Goal: Task Accomplishment & Management: Complete application form

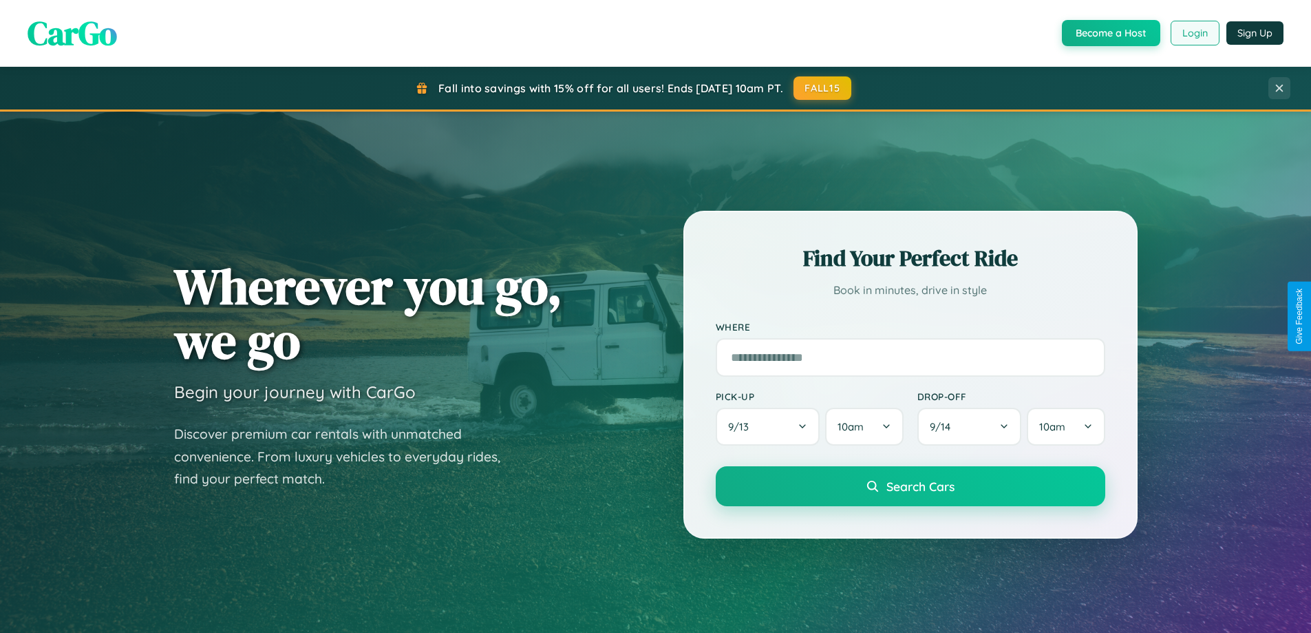
click at [1194, 33] on button "Login" at bounding box center [1195, 33] width 49 height 25
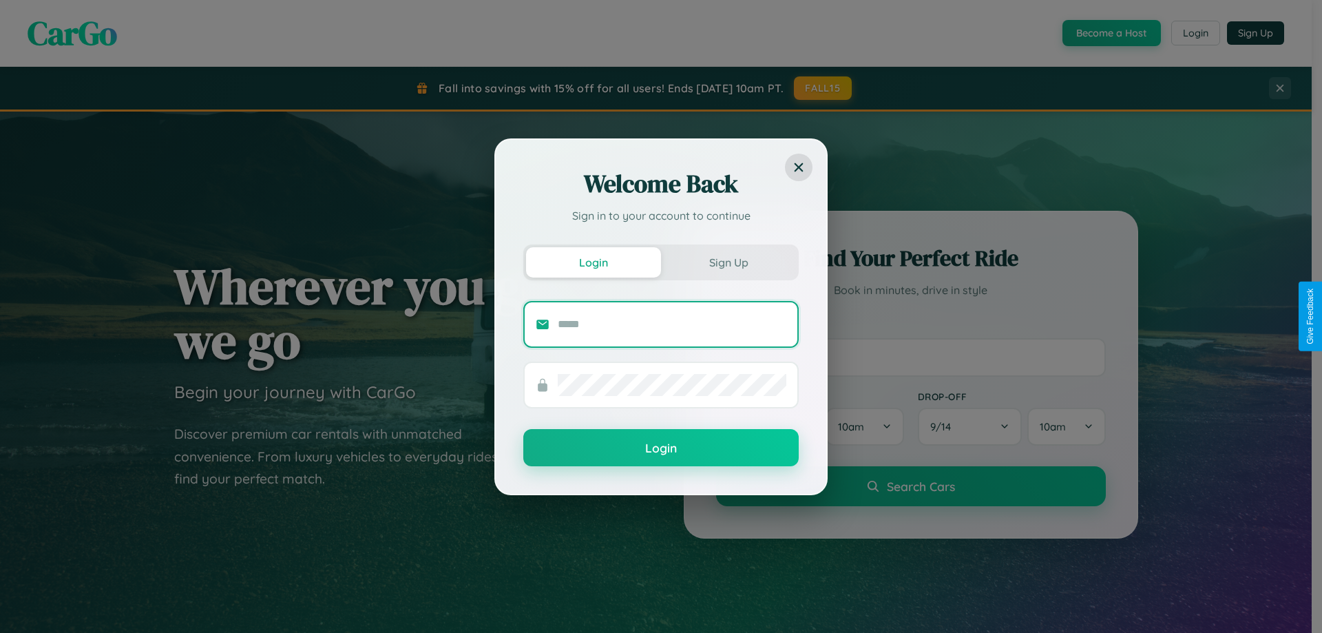
click at [672, 324] on input "text" at bounding box center [672, 324] width 229 height 22
type input "**********"
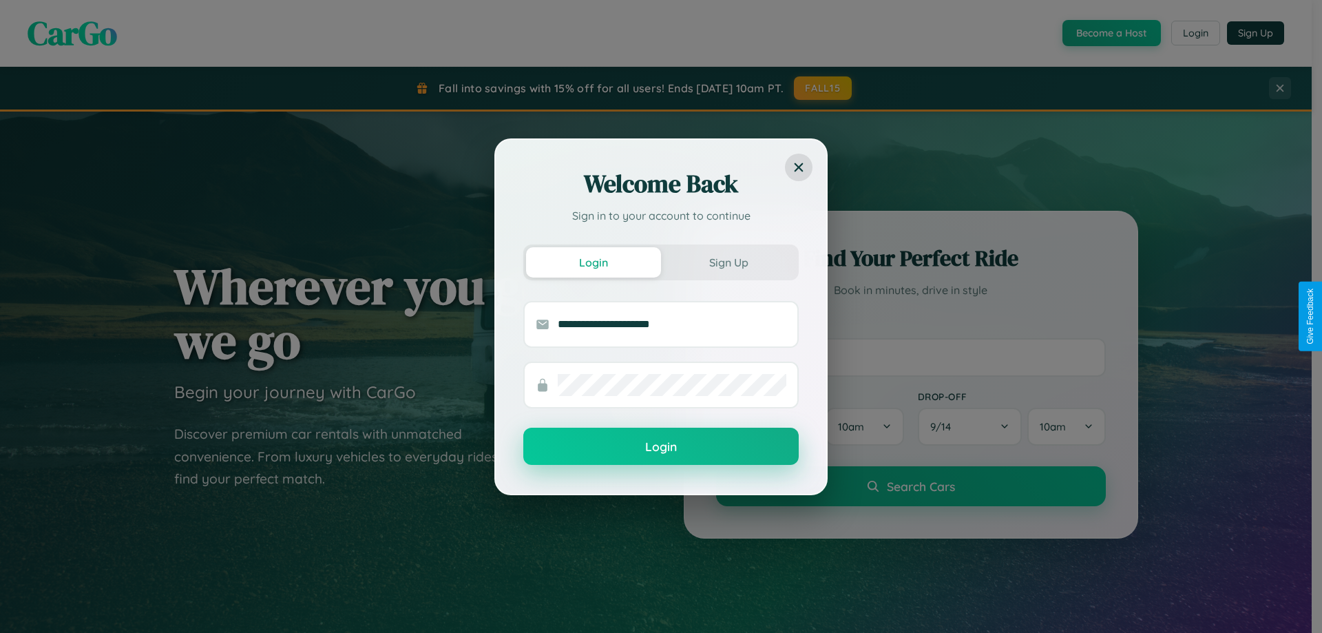
click at [661, 447] on button "Login" at bounding box center [660, 446] width 275 height 37
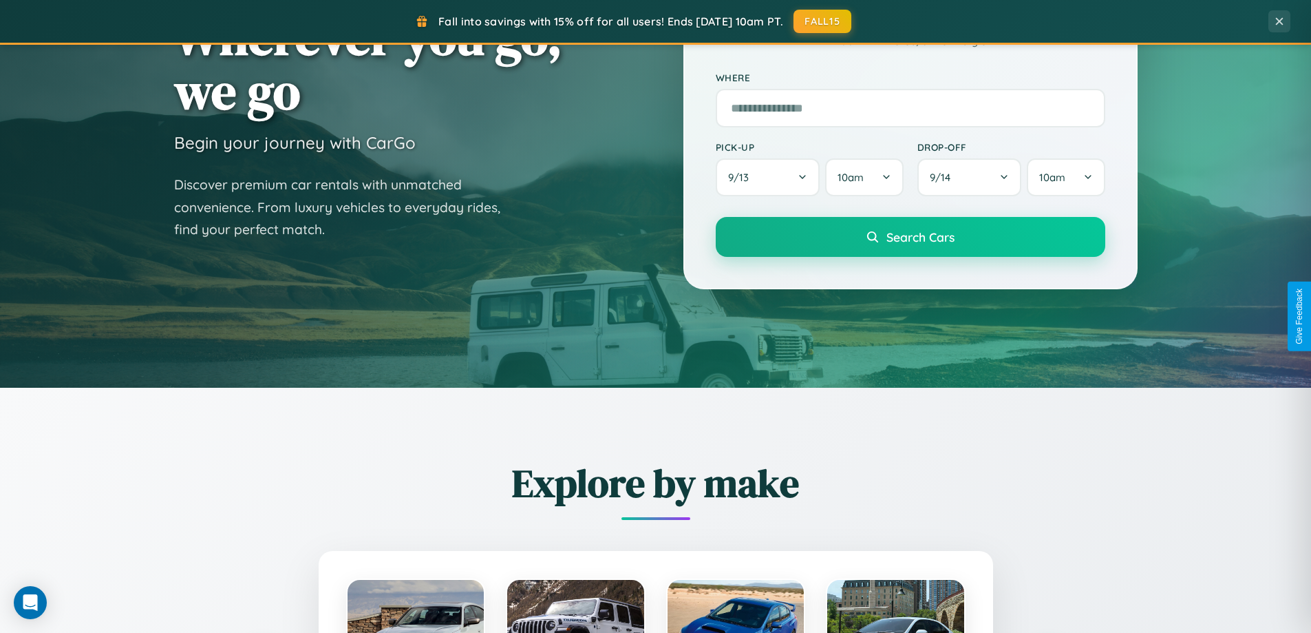
scroll to position [2649, 0]
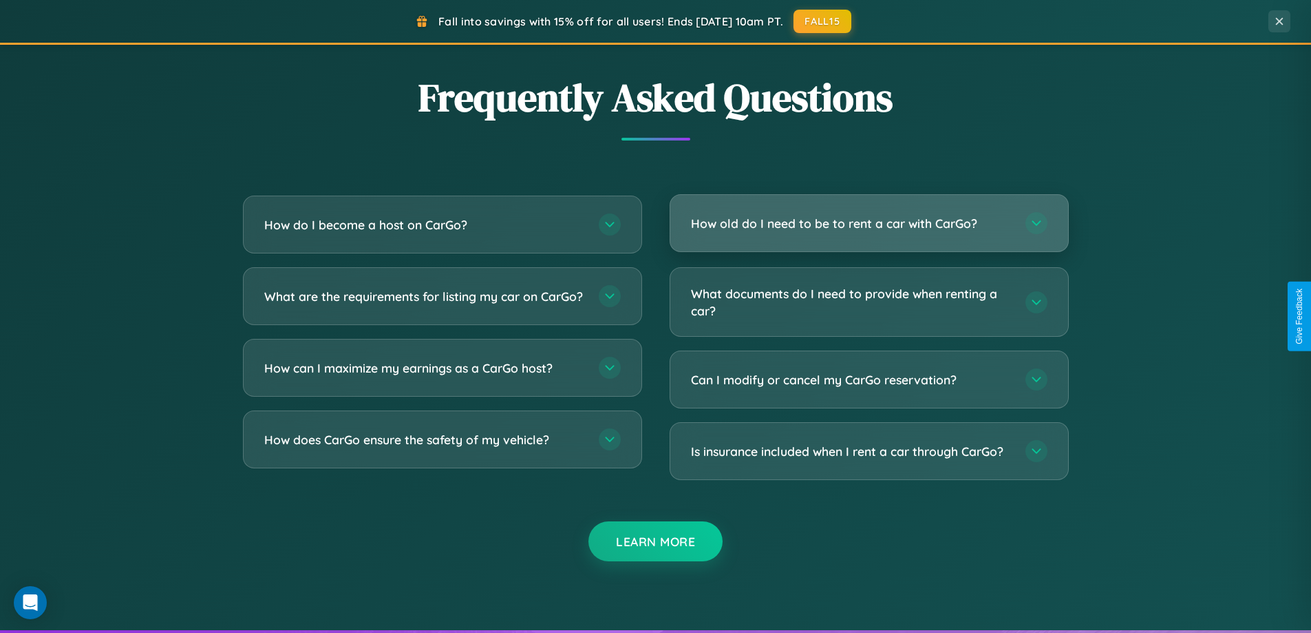
click at [869, 223] on h3 "How old do I need to be to rent a car with CarGo?" at bounding box center [851, 223] width 321 height 17
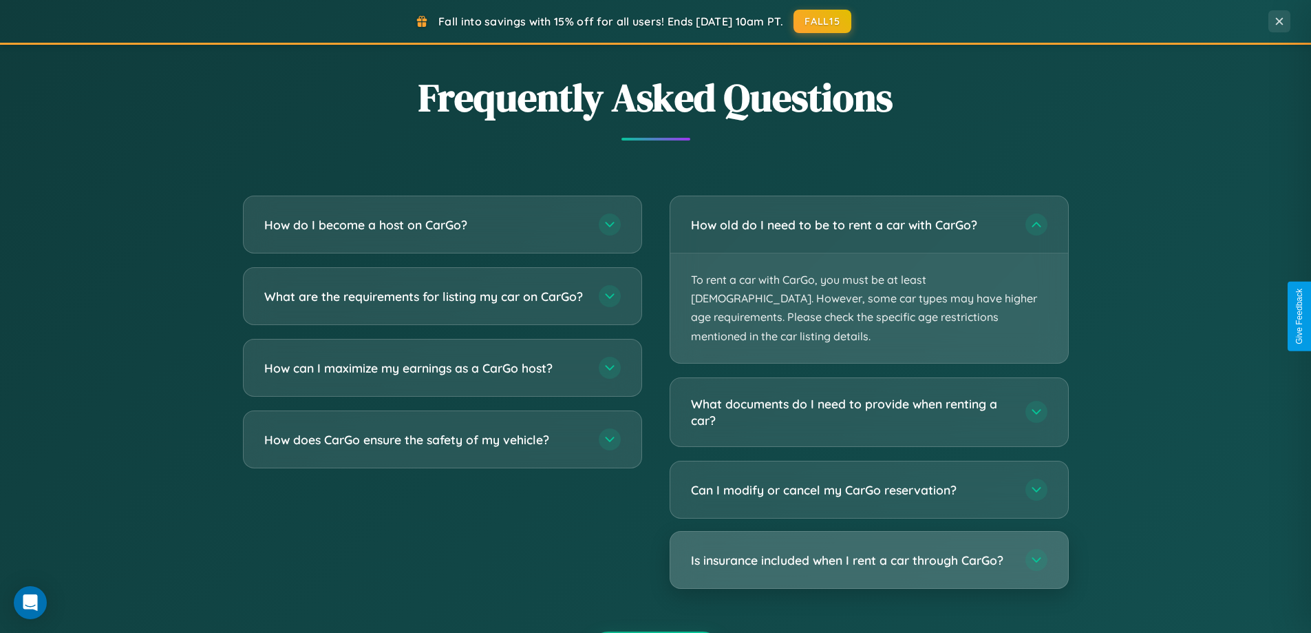
click at [869, 551] on h3 "Is insurance included when I rent a car through CarGo?" at bounding box center [851, 559] width 321 height 17
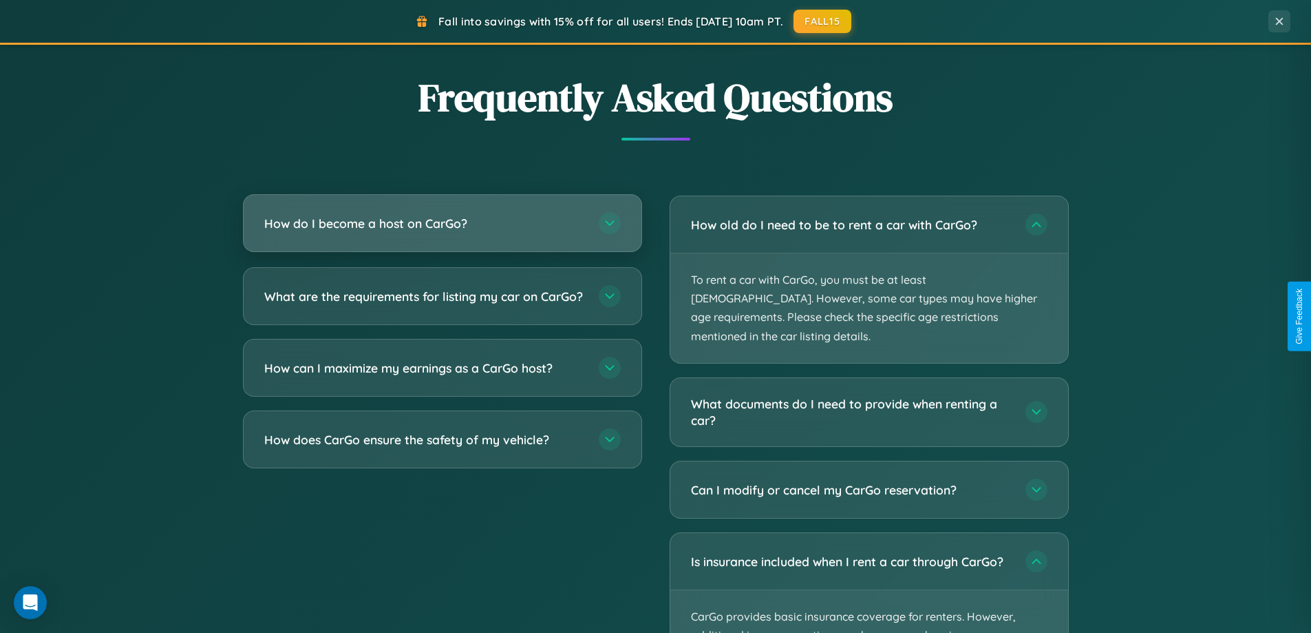
click at [442, 224] on h3 "How do I become a host on CarGo?" at bounding box center [424, 223] width 321 height 17
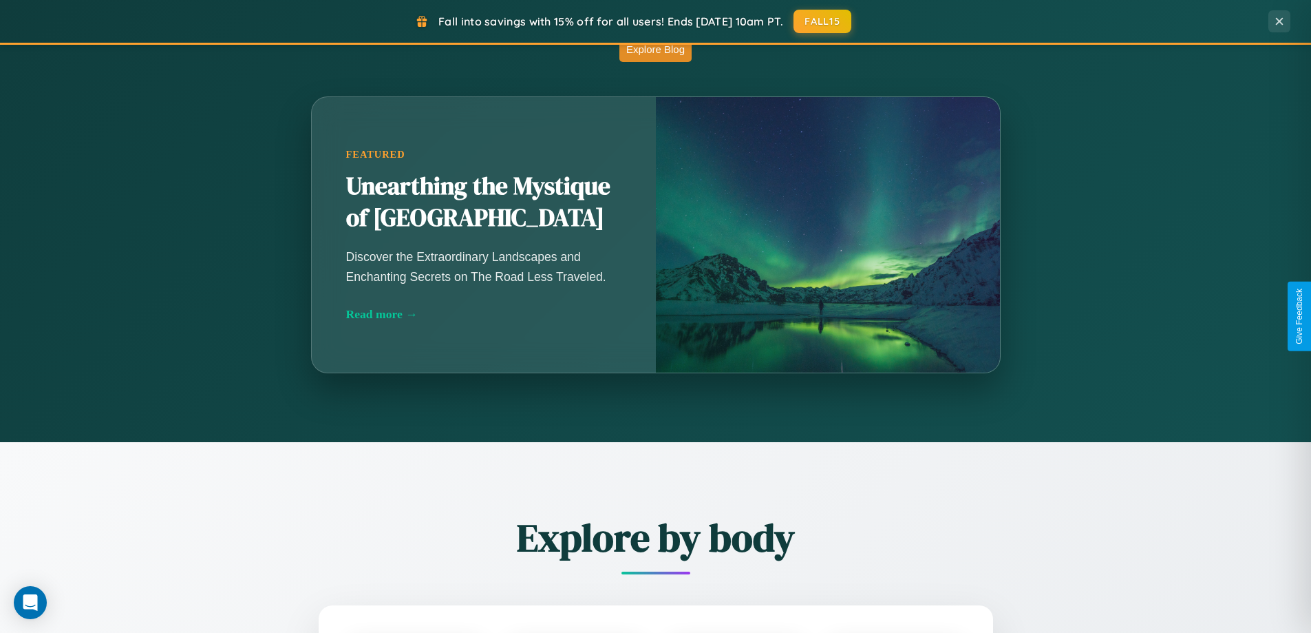
scroll to position [593, 0]
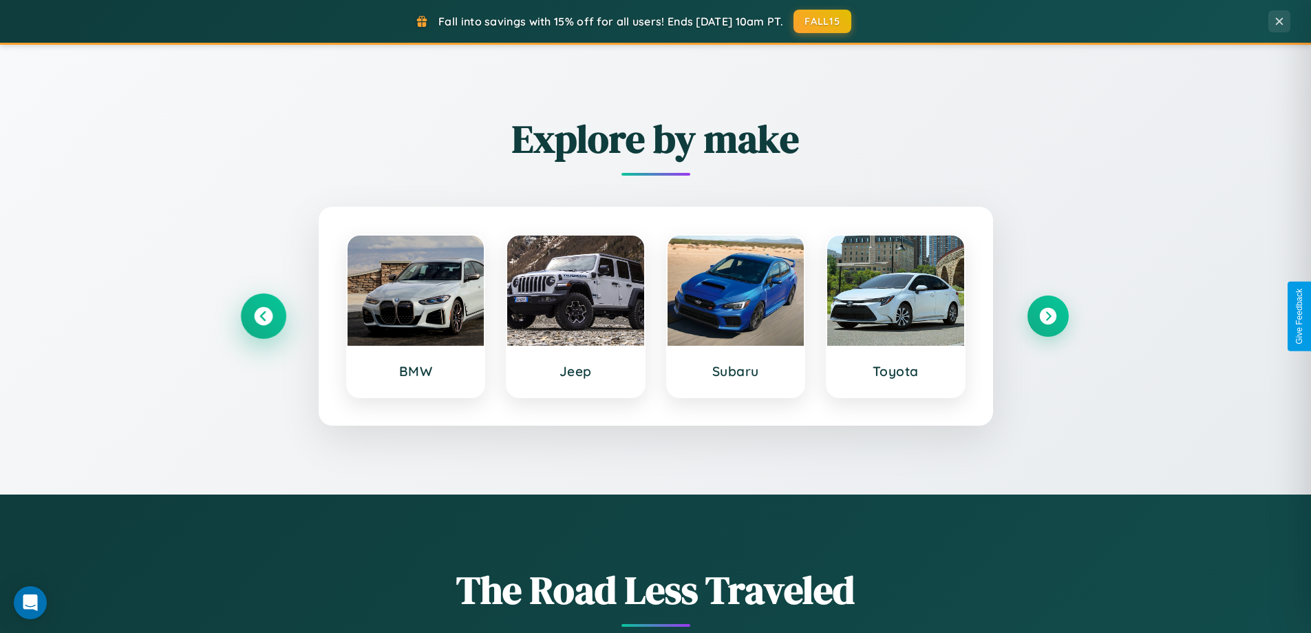
click at [263, 316] on icon at bounding box center [263, 316] width 19 height 19
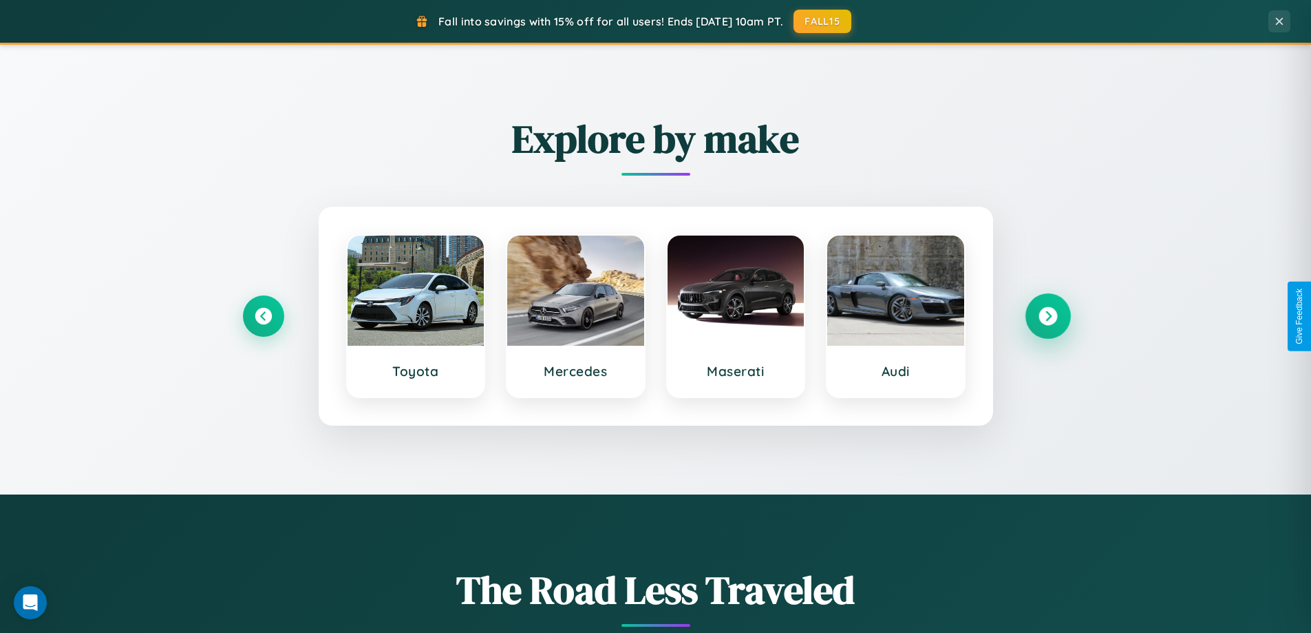
click at [1048, 316] on icon at bounding box center [1048, 316] width 19 height 19
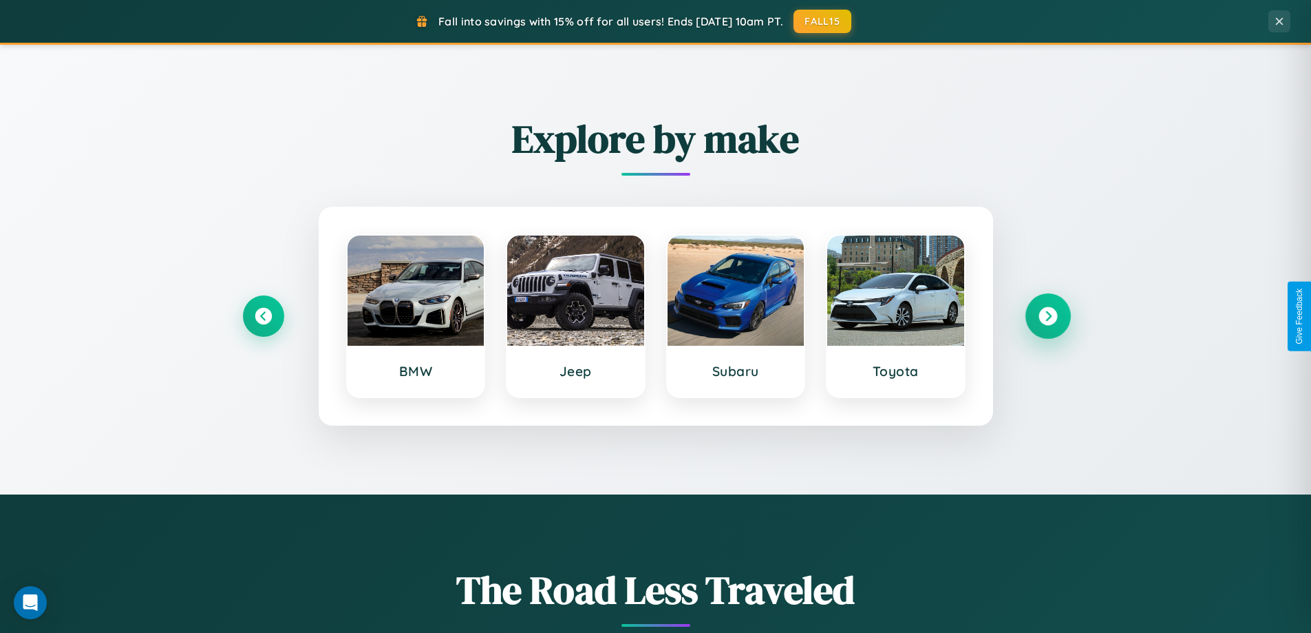
click at [1048, 316] on icon at bounding box center [1048, 316] width 19 height 19
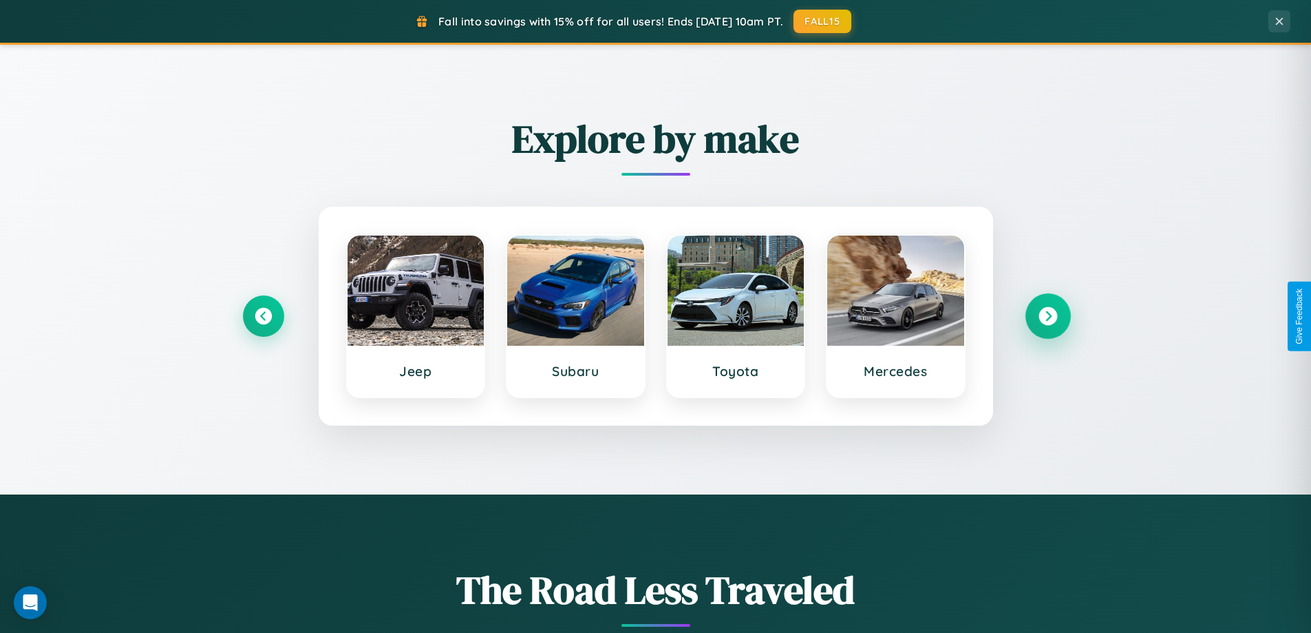
scroll to position [0, 0]
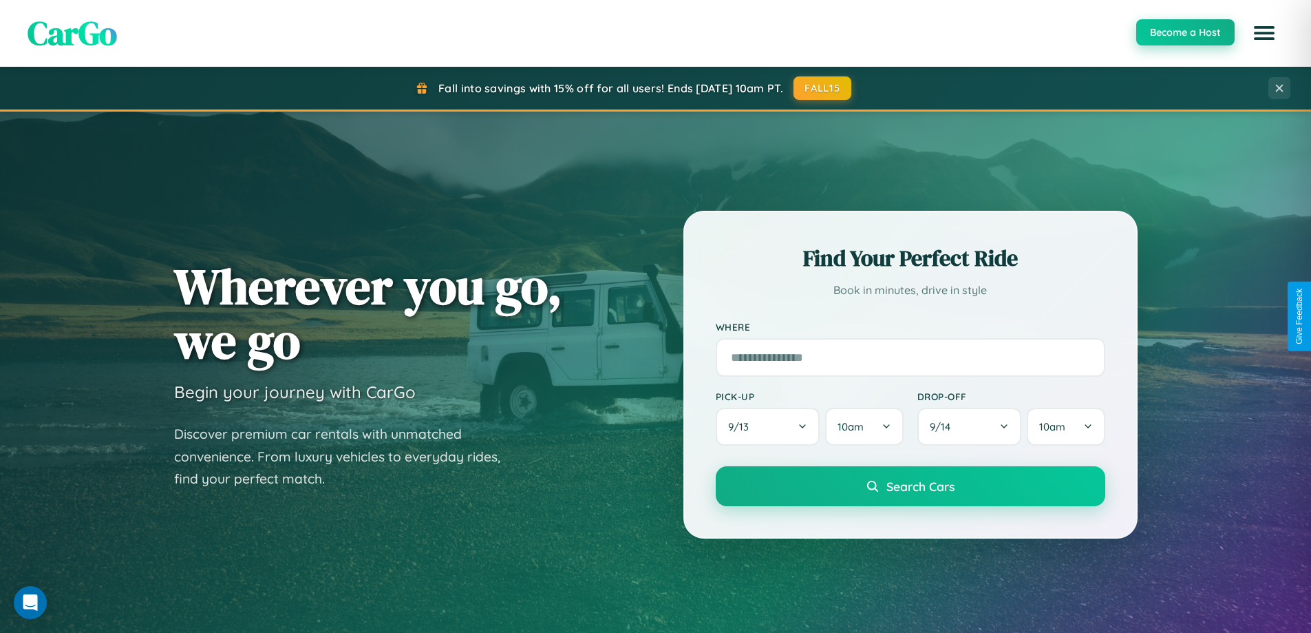
click at [1185, 33] on button "Become a Host" at bounding box center [1186, 32] width 98 height 26
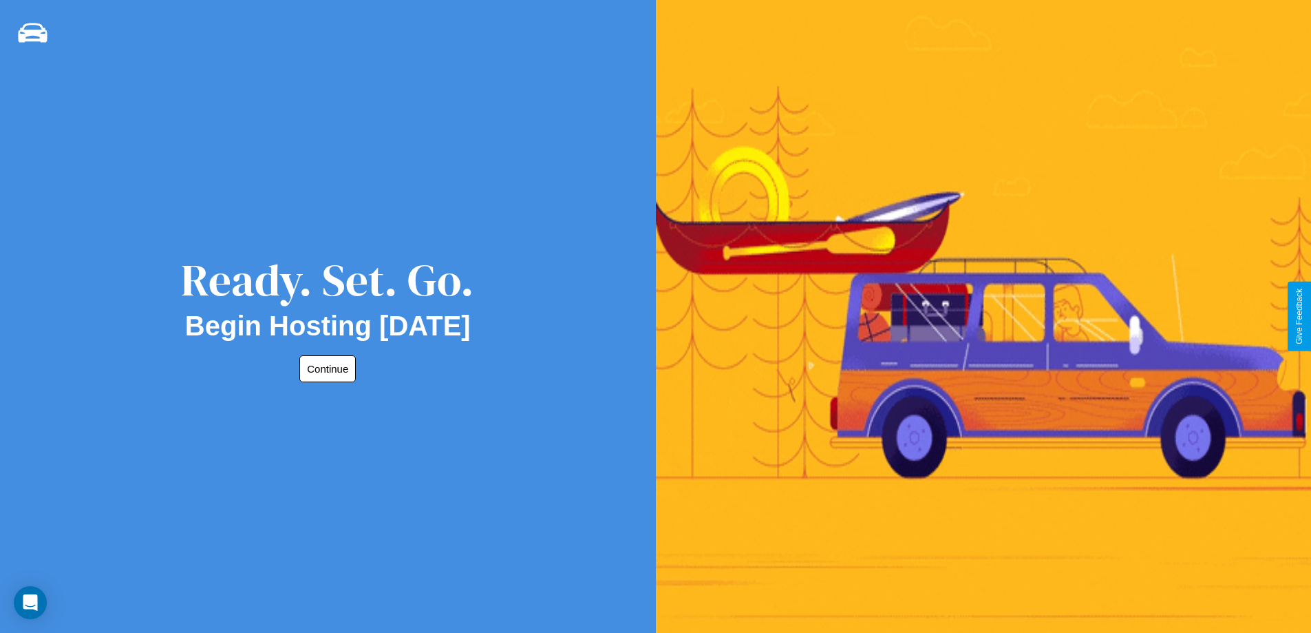
click at [325, 368] on button "Continue" at bounding box center [327, 368] width 56 height 27
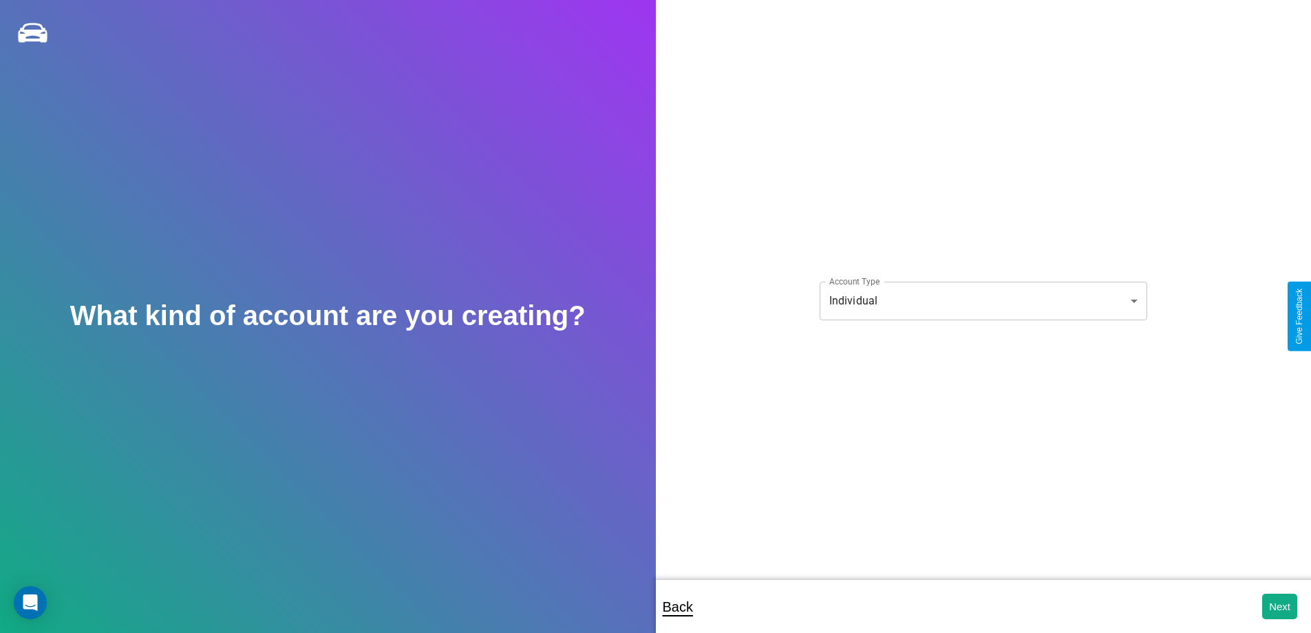
click at [983, 300] on body "**********" at bounding box center [655, 325] width 1311 height 651
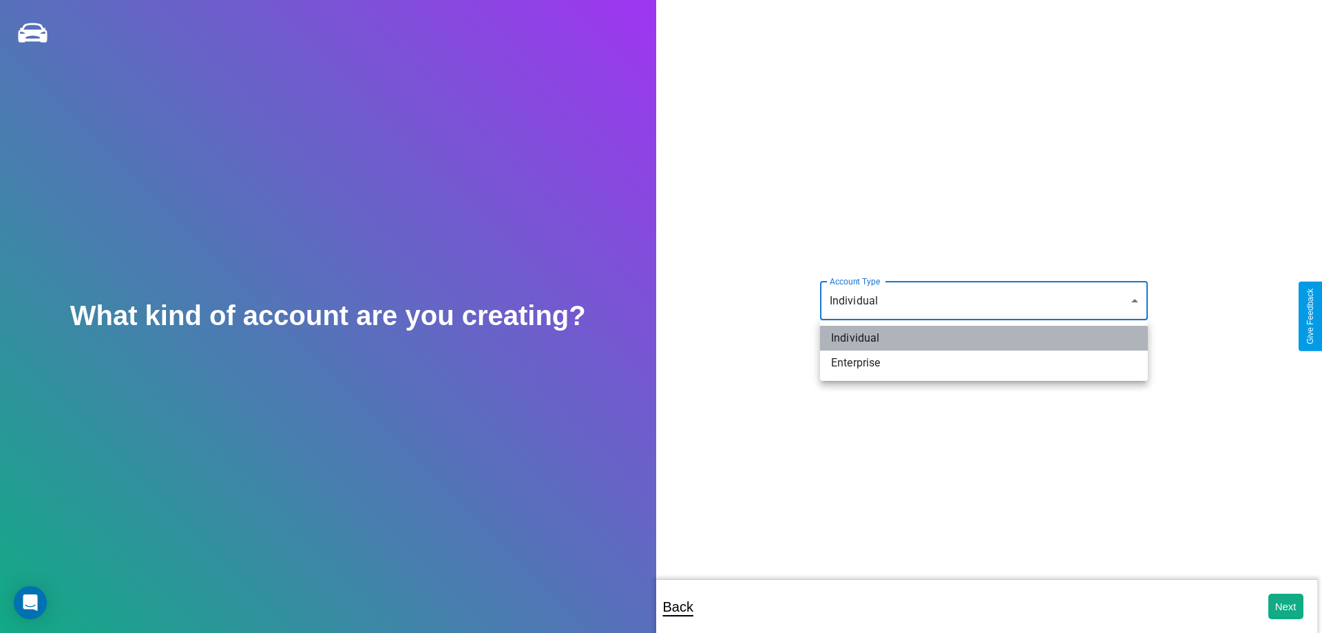
click at [984, 338] on li "Individual" at bounding box center [984, 338] width 328 height 25
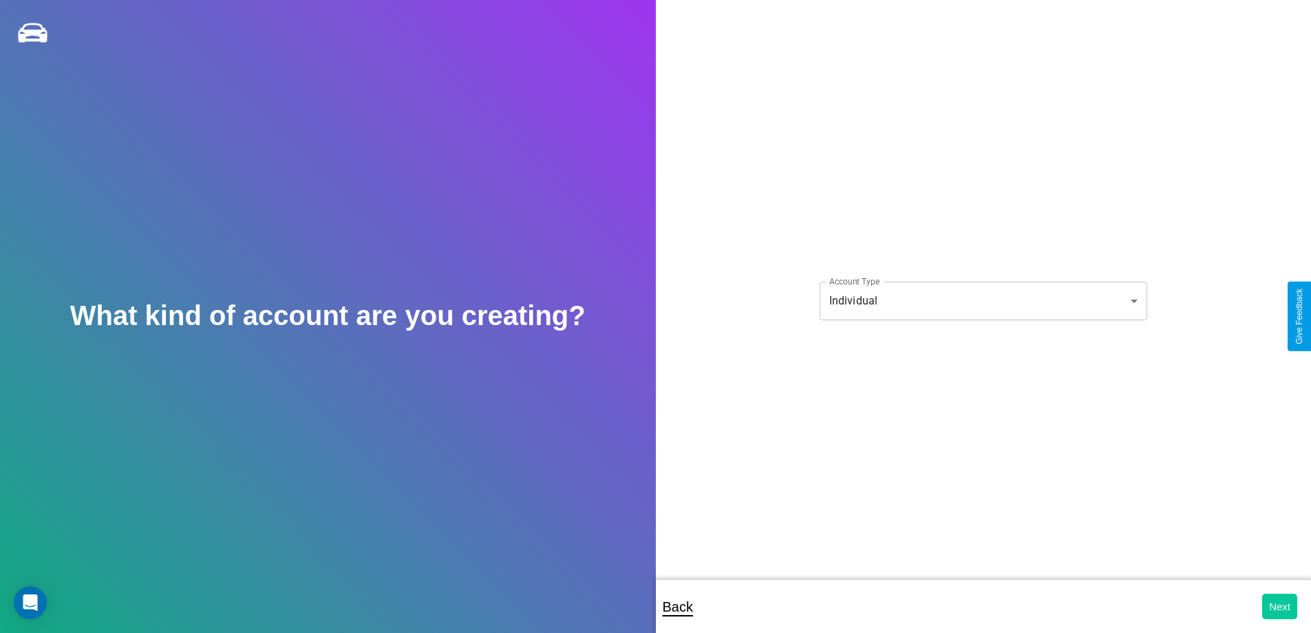
click at [1280, 606] on button "Next" at bounding box center [1280, 605] width 35 height 25
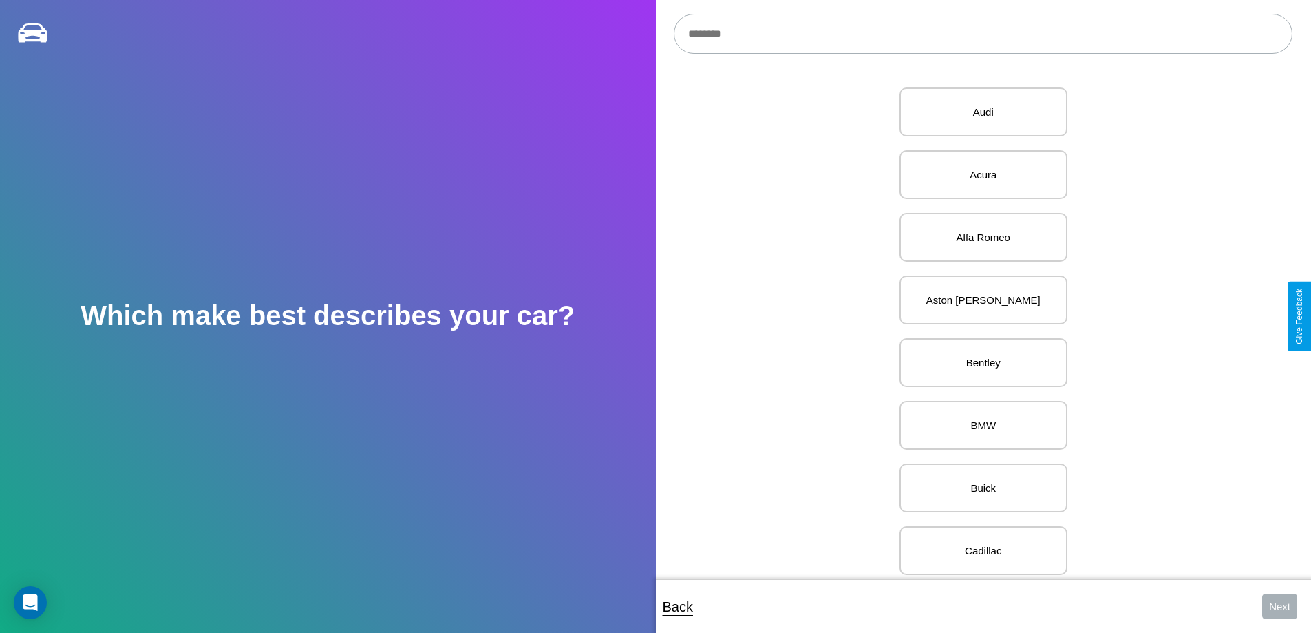
click at [983, 34] on input "text" at bounding box center [983, 34] width 619 height 40
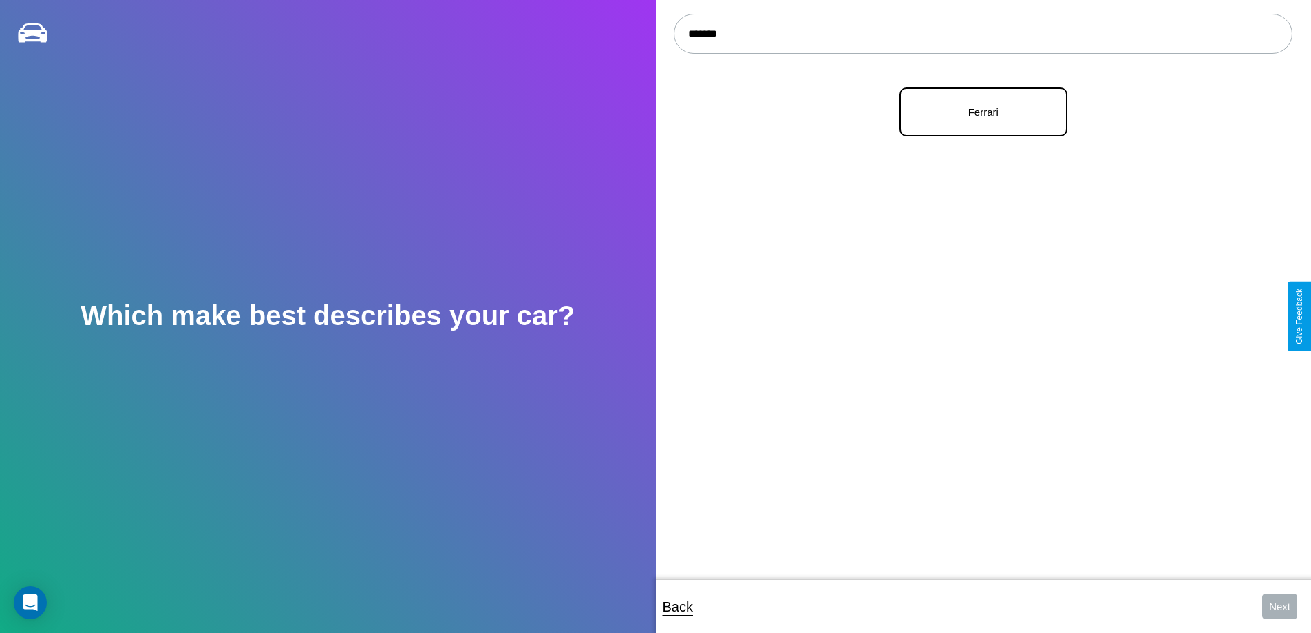
type input "*******"
click at [978, 112] on p "Ferrari" at bounding box center [984, 112] width 138 height 19
click at [1280, 606] on button "Next" at bounding box center [1280, 605] width 35 height 25
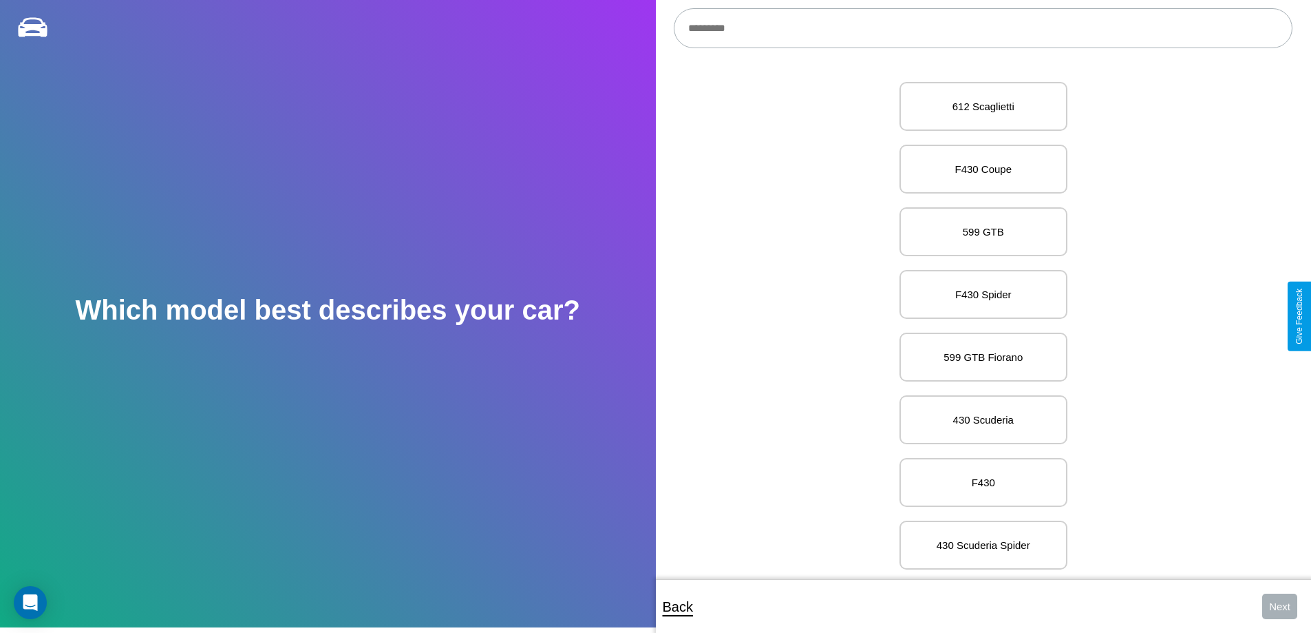
scroll to position [4418, 0]
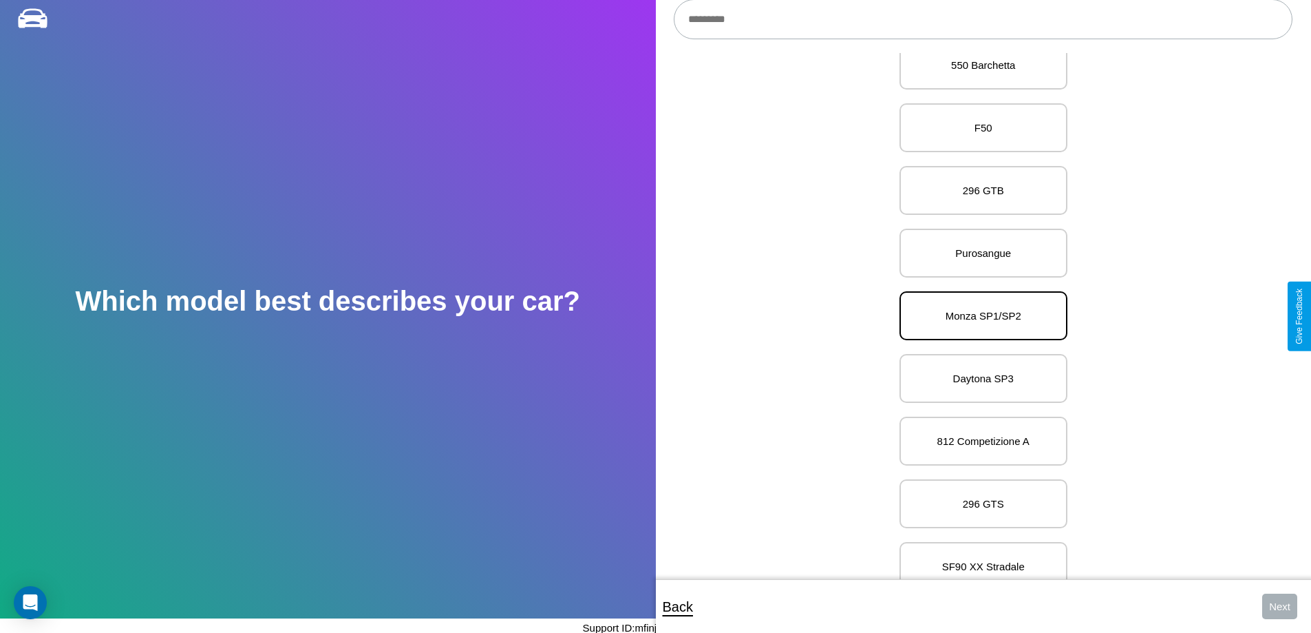
click at [978, 316] on p "Monza SP1/SP2" at bounding box center [984, 315] width 138 height 19
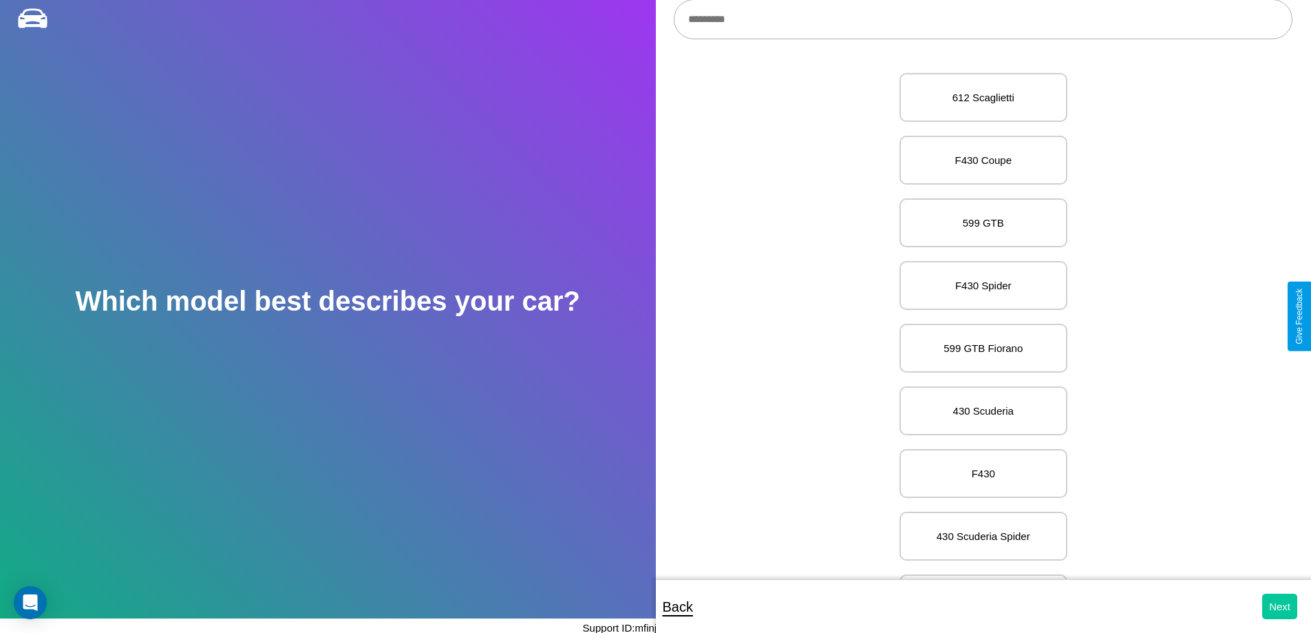
click at [1280, 606] on button "Next" at bounding box center [1280, 605] width 35 height 25
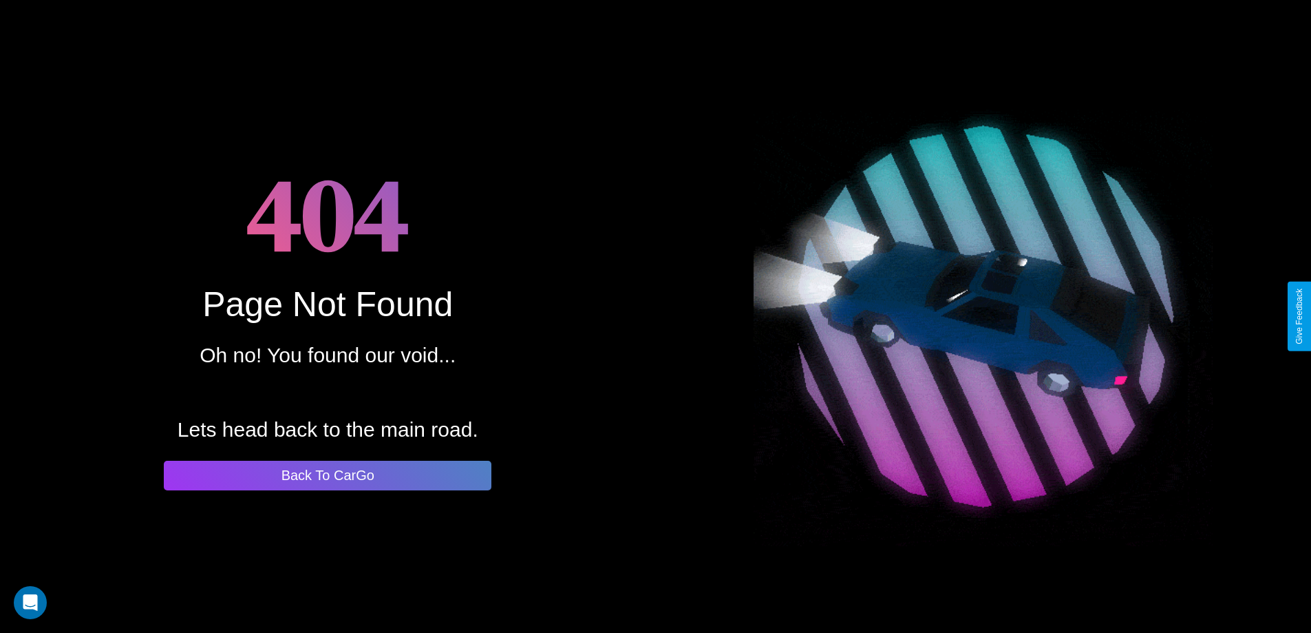
click at [328, 475] on button "Back To CarGo" at bounding box center [328, 476] width 328 height 30
